Goal: Navigation & Orientation: Find specific page/section

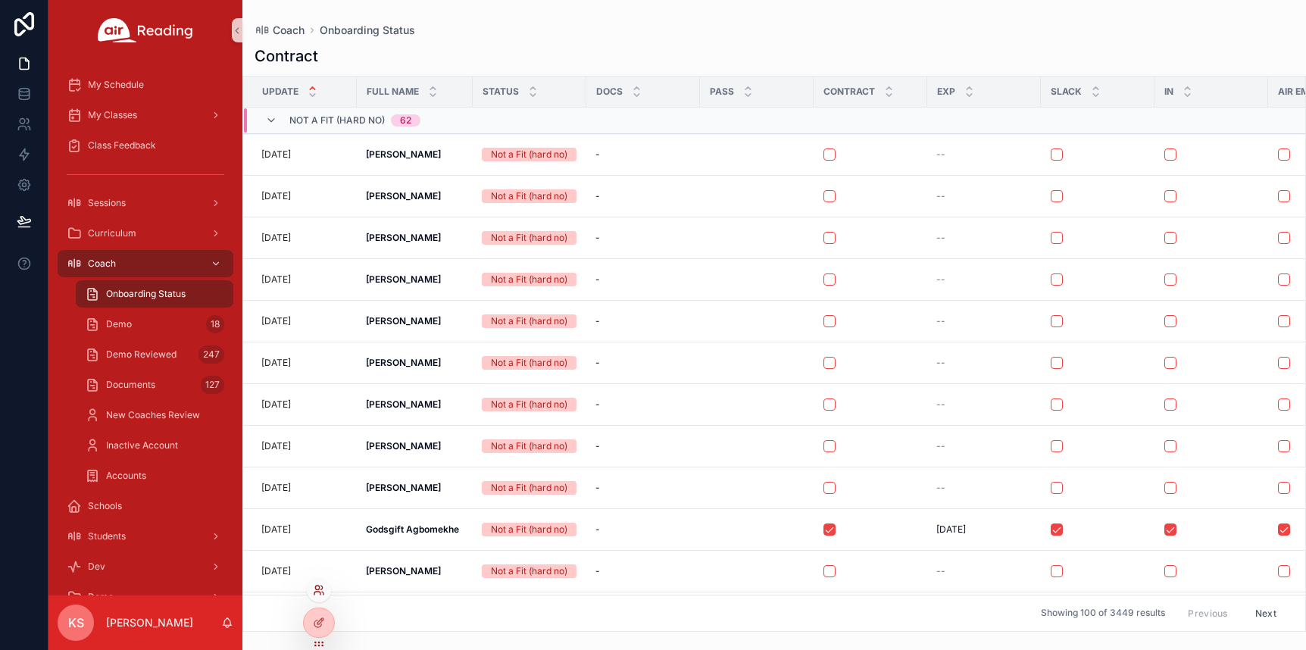
click at [319, 592] on icon at bounding box center [317, 593] width 6 height 3
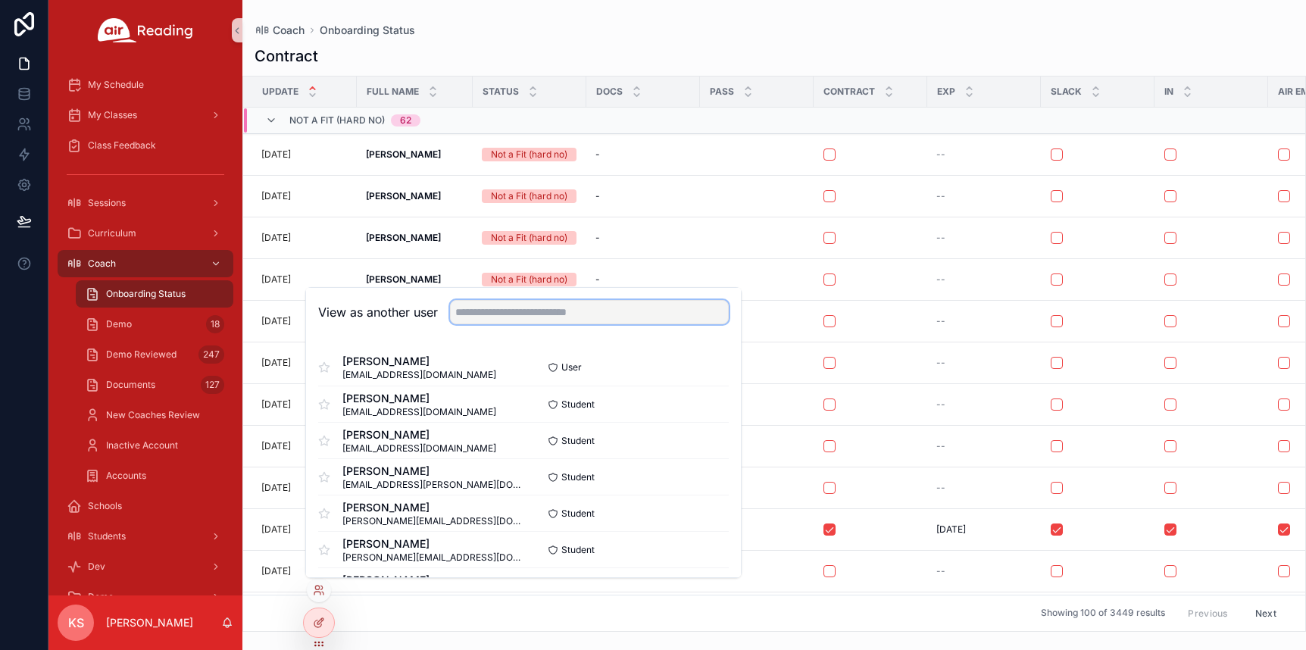
click at [542, 315] on input "text" at bounding box center [589, 312] width 279 height 24
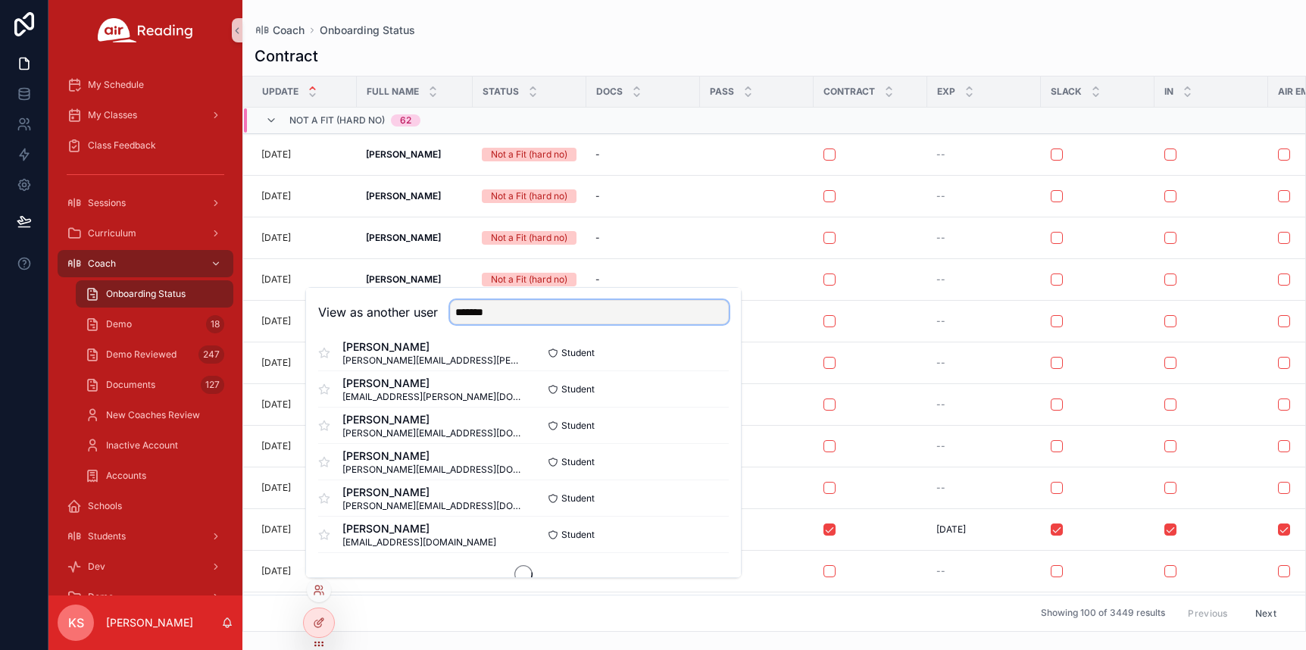
scroll to position [918, 0]
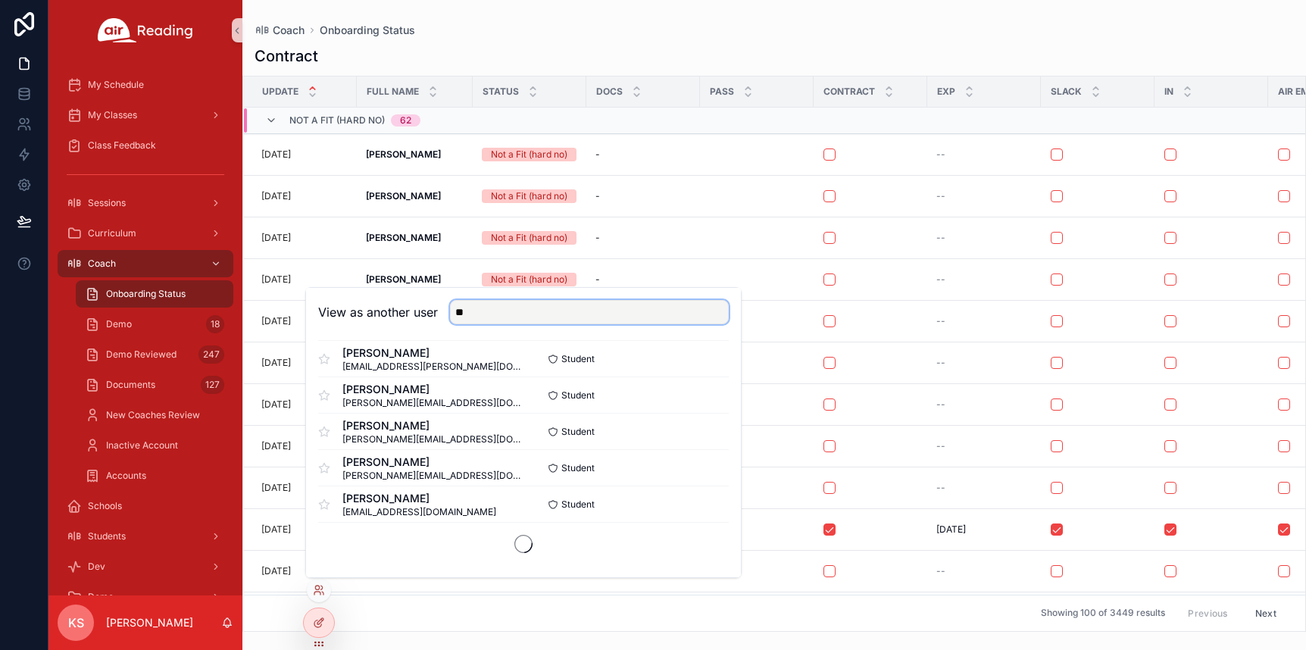
type input "*"
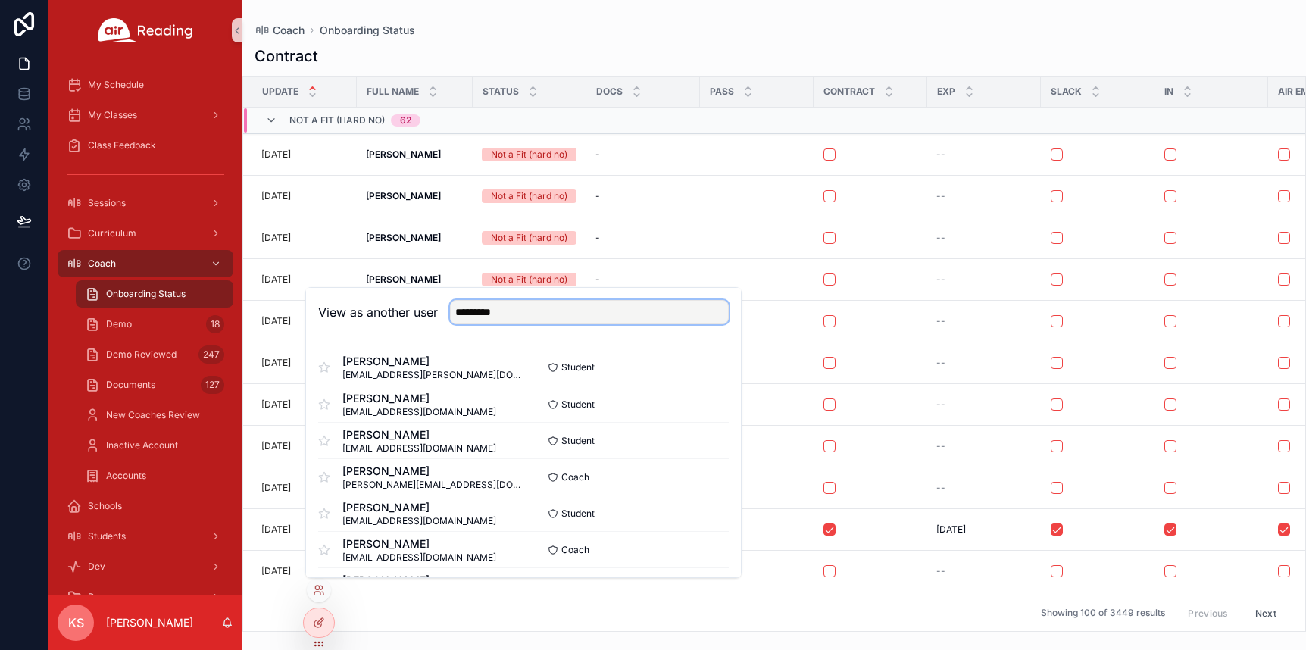
type input "*********"
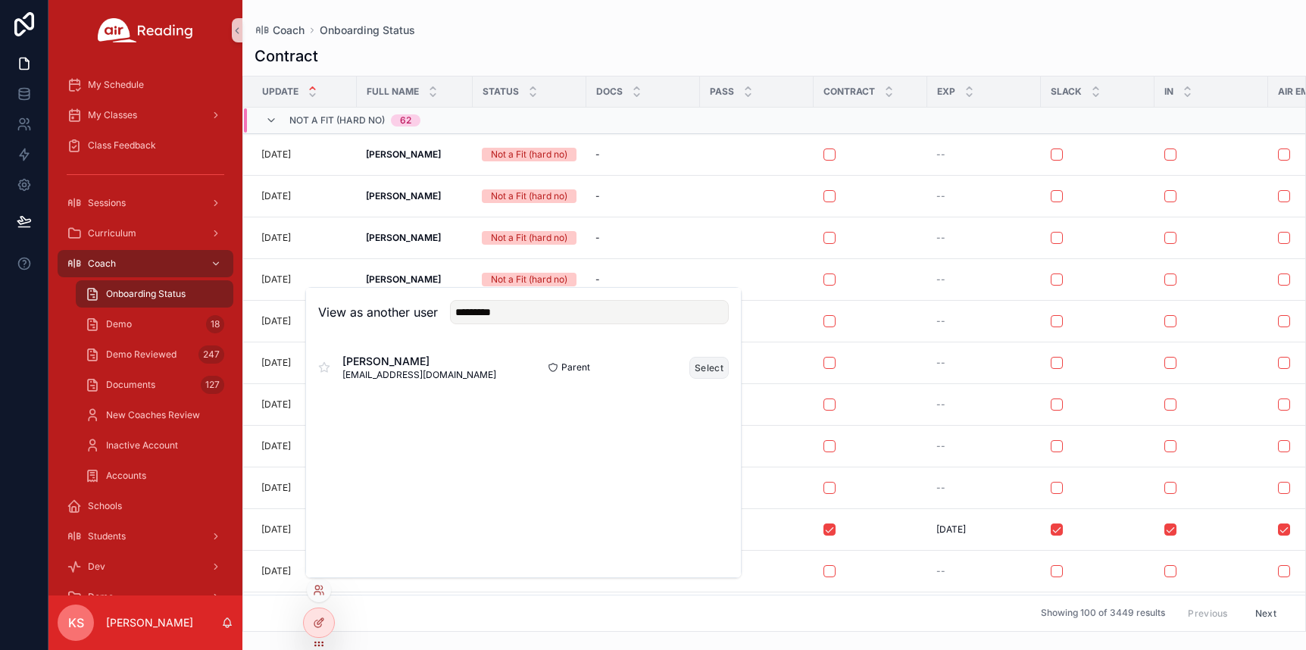
click at [708, 369] on button "Select" at bounding box center [708, 368] width 39 height 22
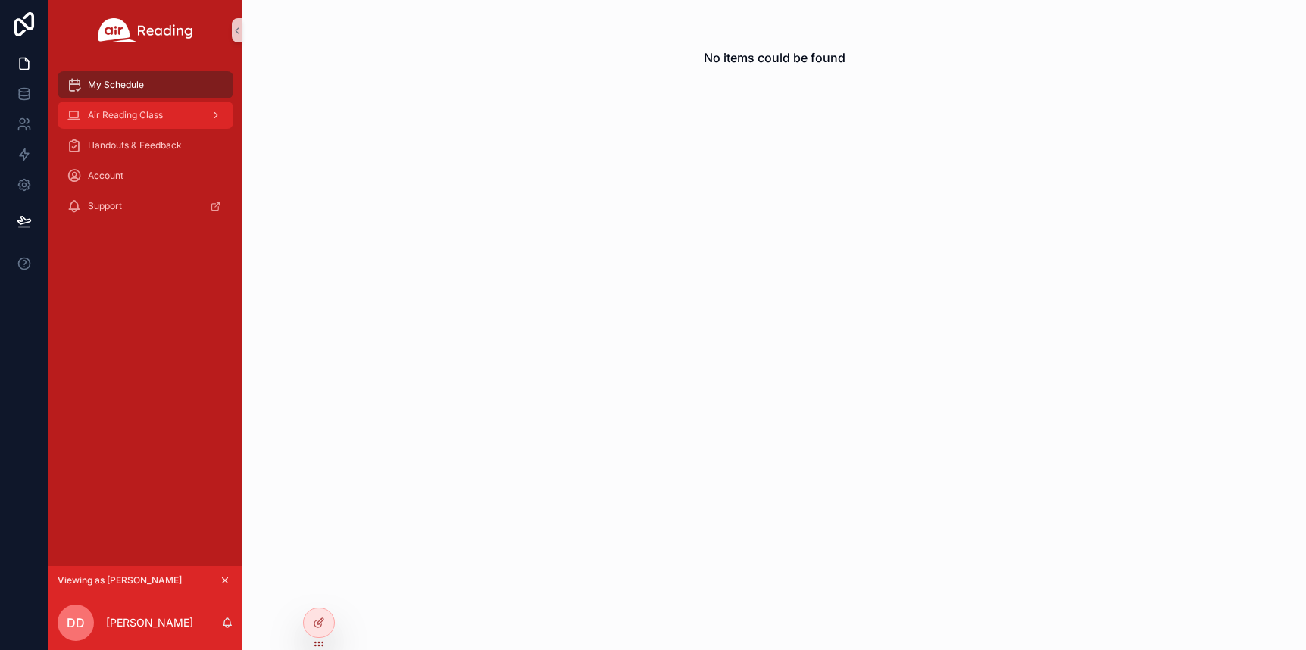
click at [186, 108] on div "Air Reading Class" at bounding box center [146, 115] width 158 height 24
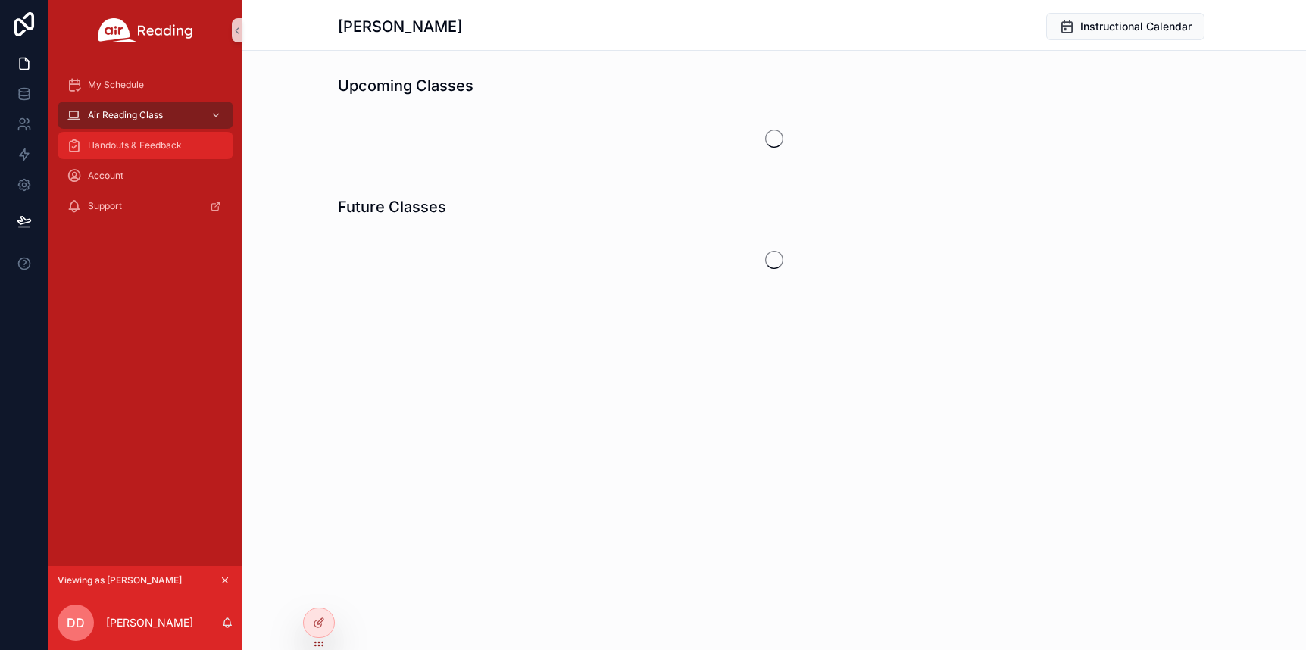
click at [157, 147] on span "Handouts & Feedback" at bounding box center [135, 145] width 94 height 12
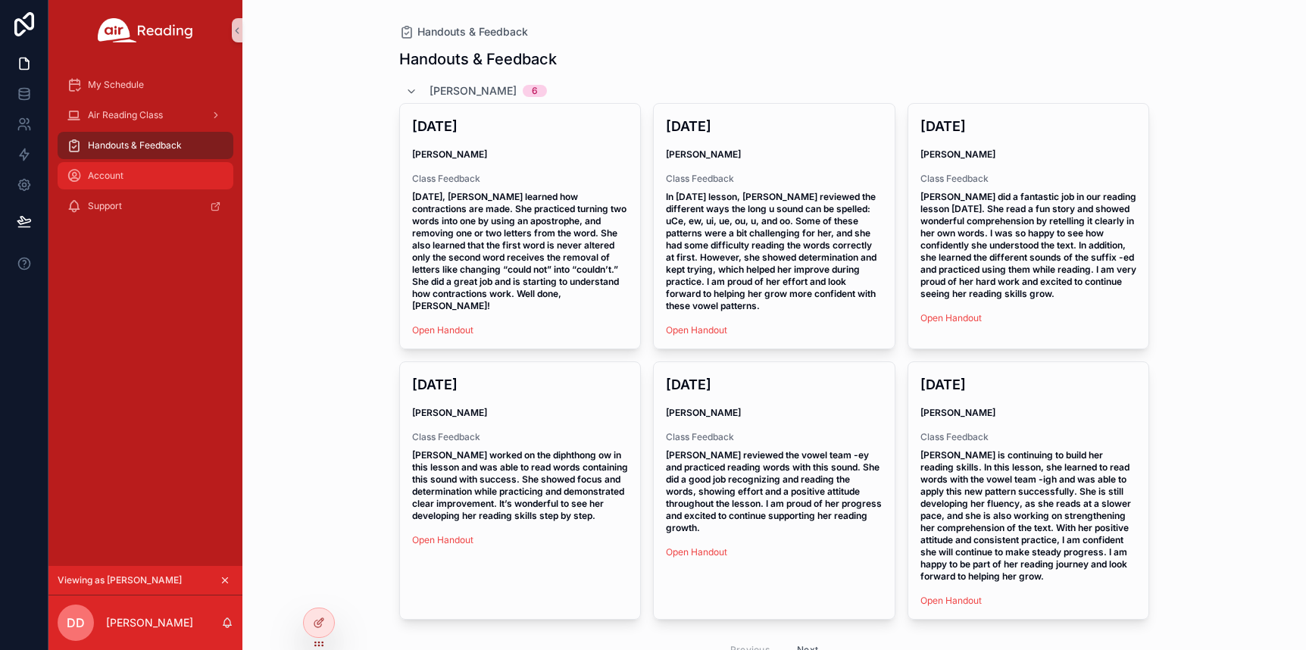
click at [108, 173] on span "Account" at bounding box center [106, 176] width 36 height 12
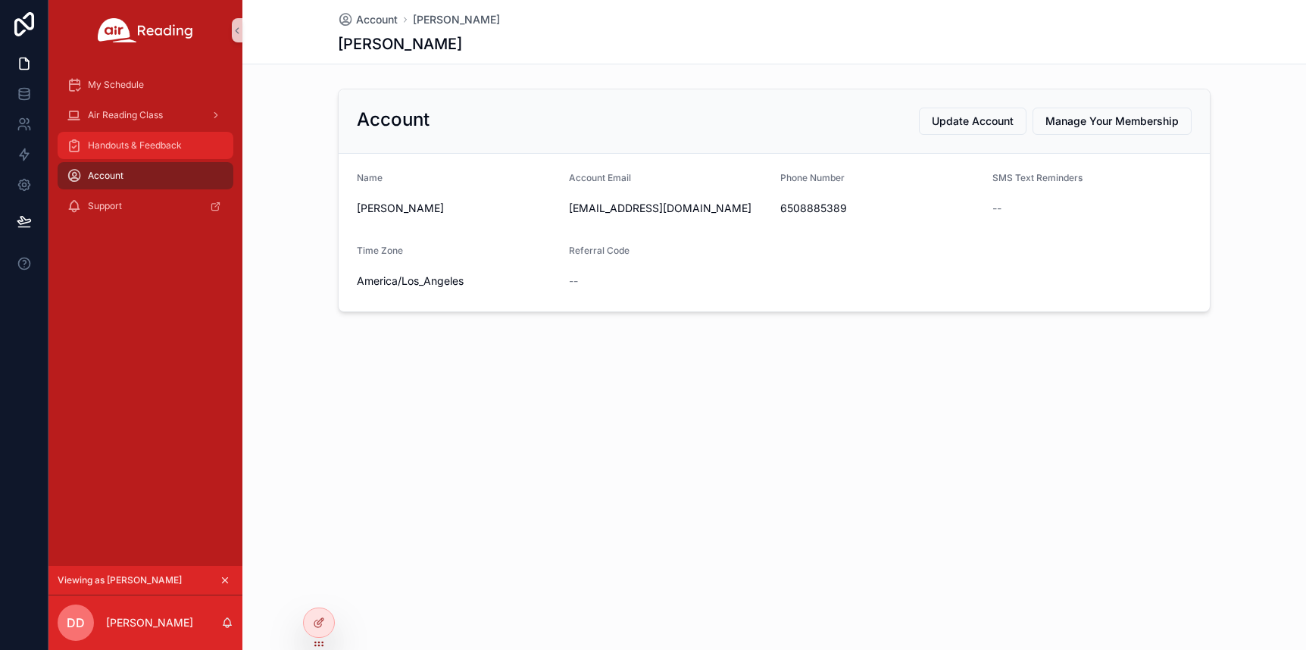
click at [106, 148] on span "Handouts & Feedback" at bounding box center [135, 145] width 94 height 12
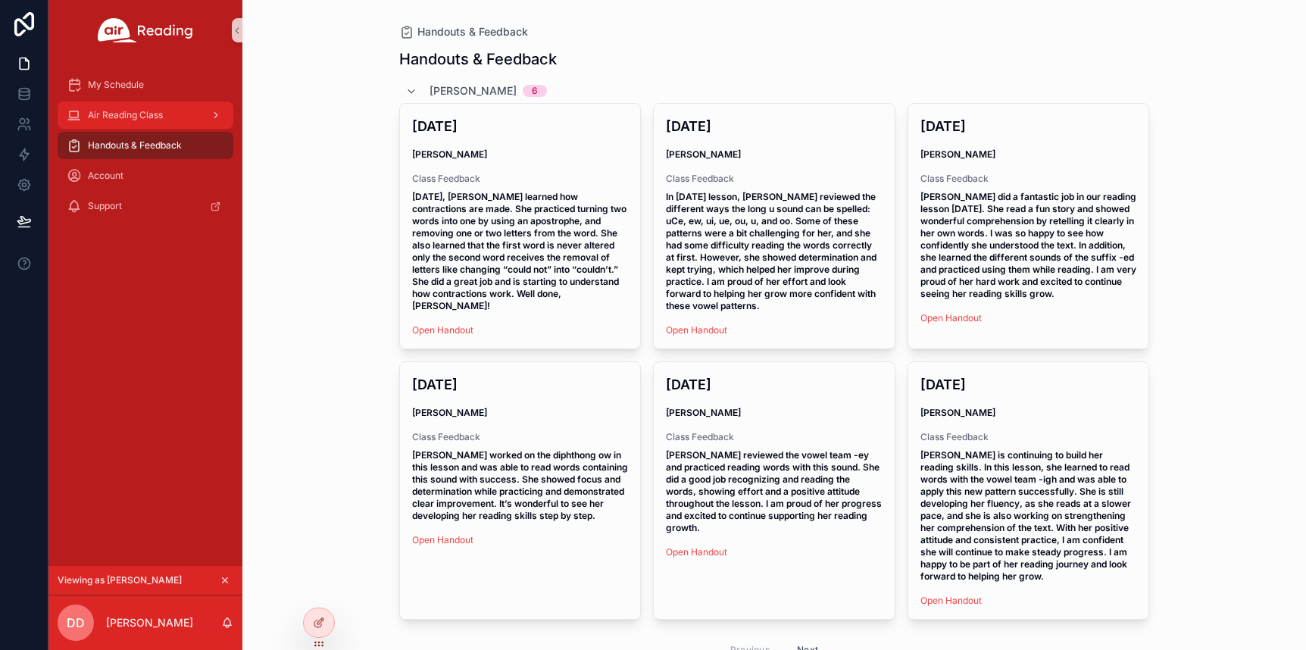
click at [175, 119] on div "Air Reading Class" at bounding box center [146, 115] width 158 height 24
